Goal: Transaction & Acquisition: Subscribe to service/newsletter

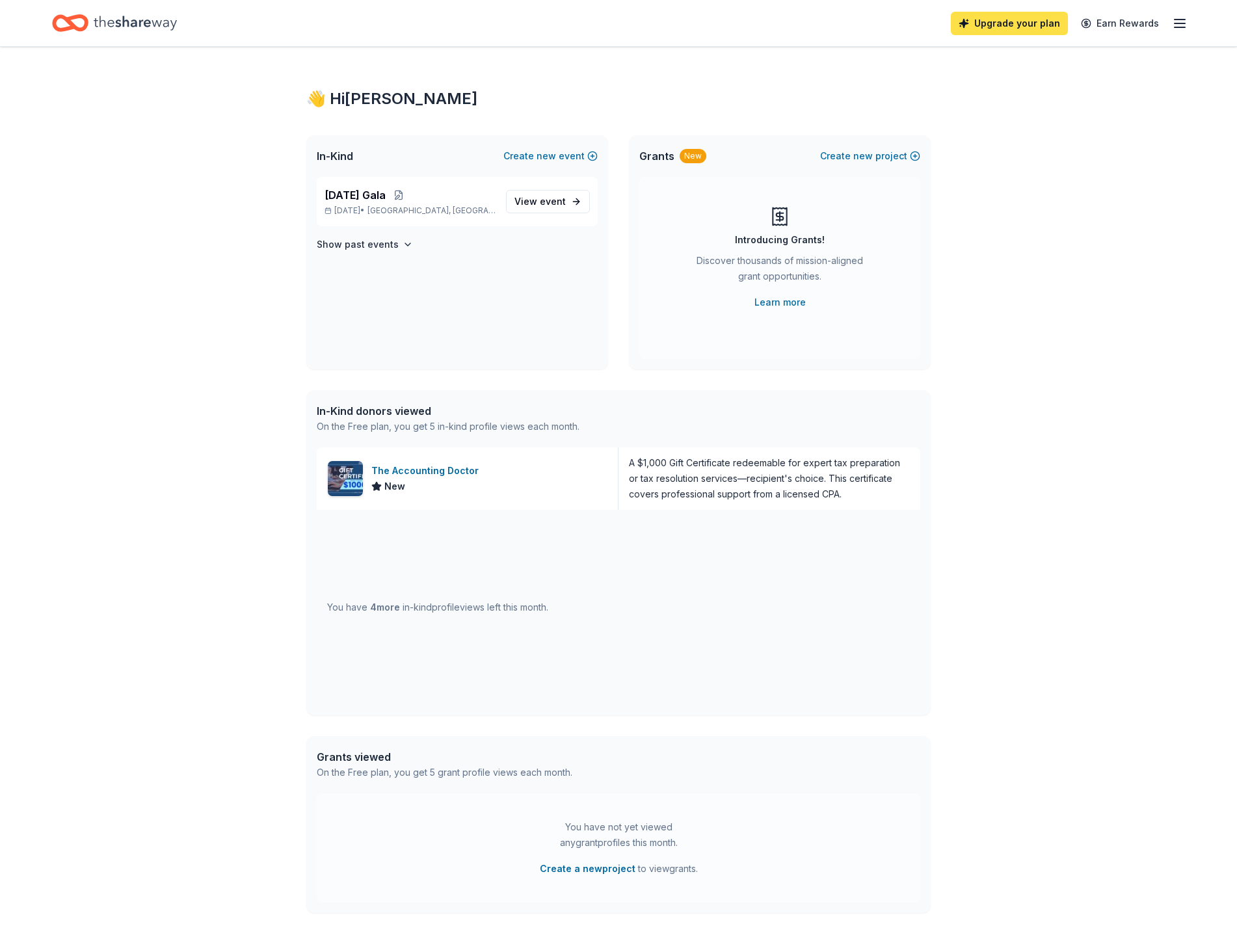
click at [1034, 21] on link "Upgrade your plan" at bounding box center [1009, 24] width 117 height 24
click at [1180, 24] on line "button" at bounding box center [1180, 24] width 10 height 0
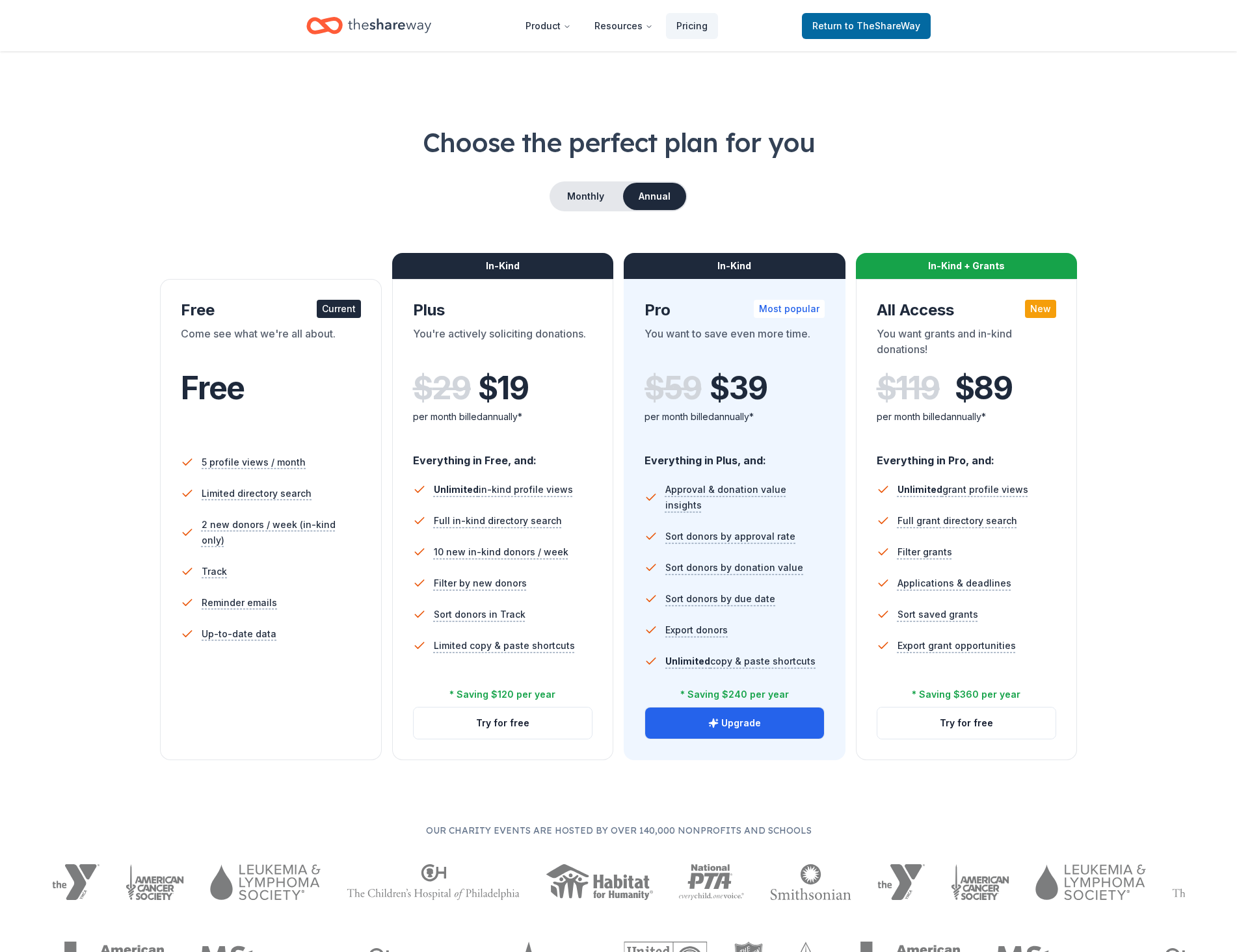
click at [1164, 624] on div "Choose the perfect plan for you Monthly Annual Free Current Come see what we're…" at bounding box center [619, 441] width 1133 height 636
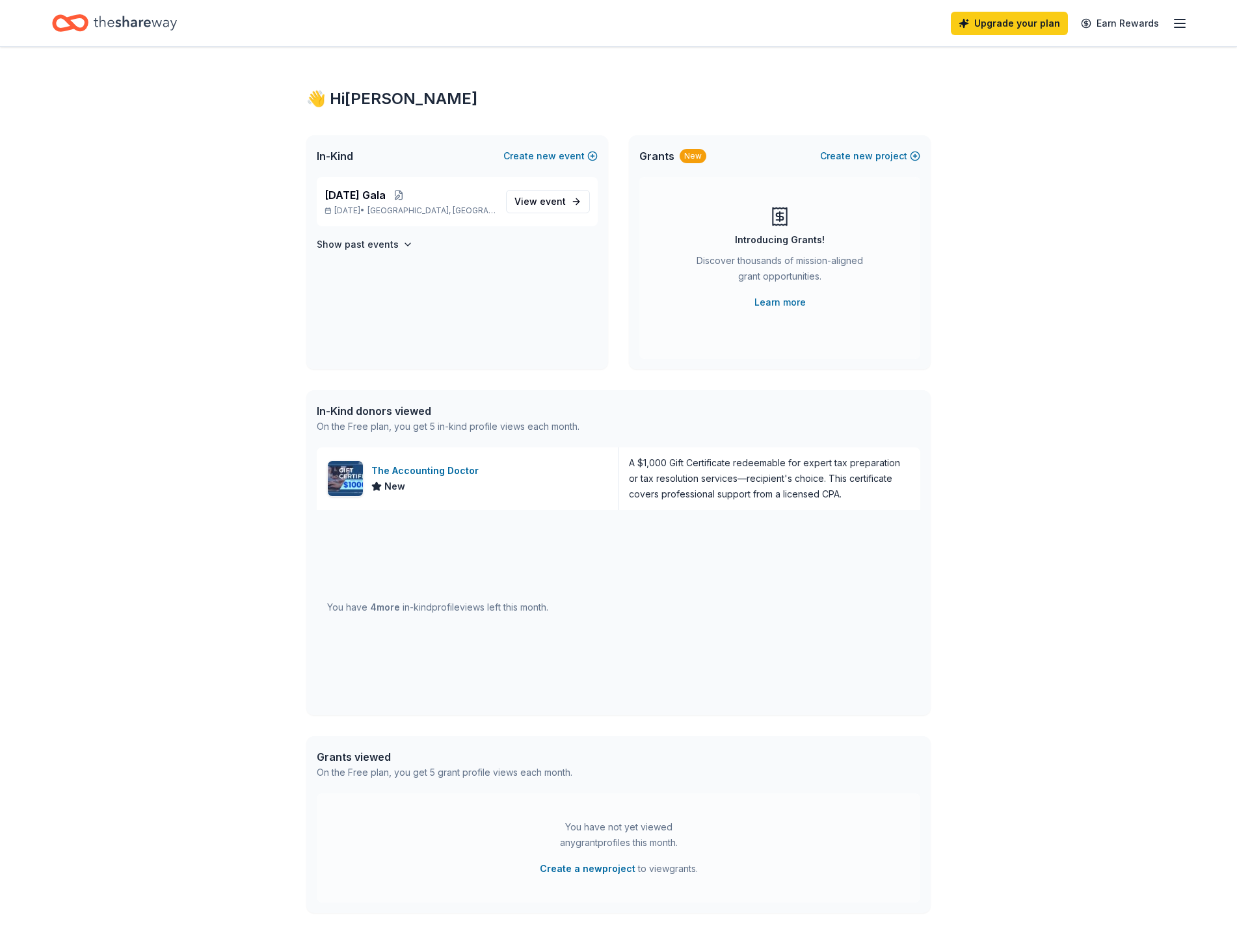
click at [1180, 31] on div "Upgrade your plan Earn Rewards" at bounding box center [1069, 23] width 236 height 30
click at [1180, 26] on icon "button" at bounding box center [1180, 23] width 15 height 15
click at [1020, 143] on link "Pricing" at bounding box center [1020, 142] width 34 height 13
